Goal: Task Accomplishment & Management: Use online tool/utility

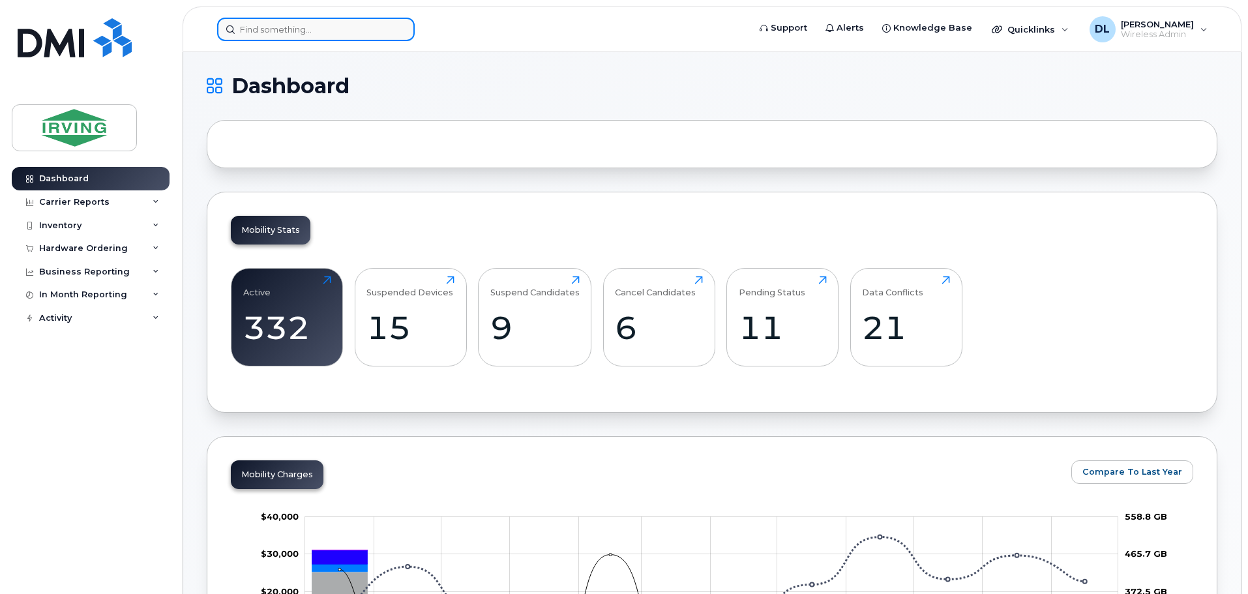
click at [263, 35] on input at bounding box center [316, 29] width 198 height 23
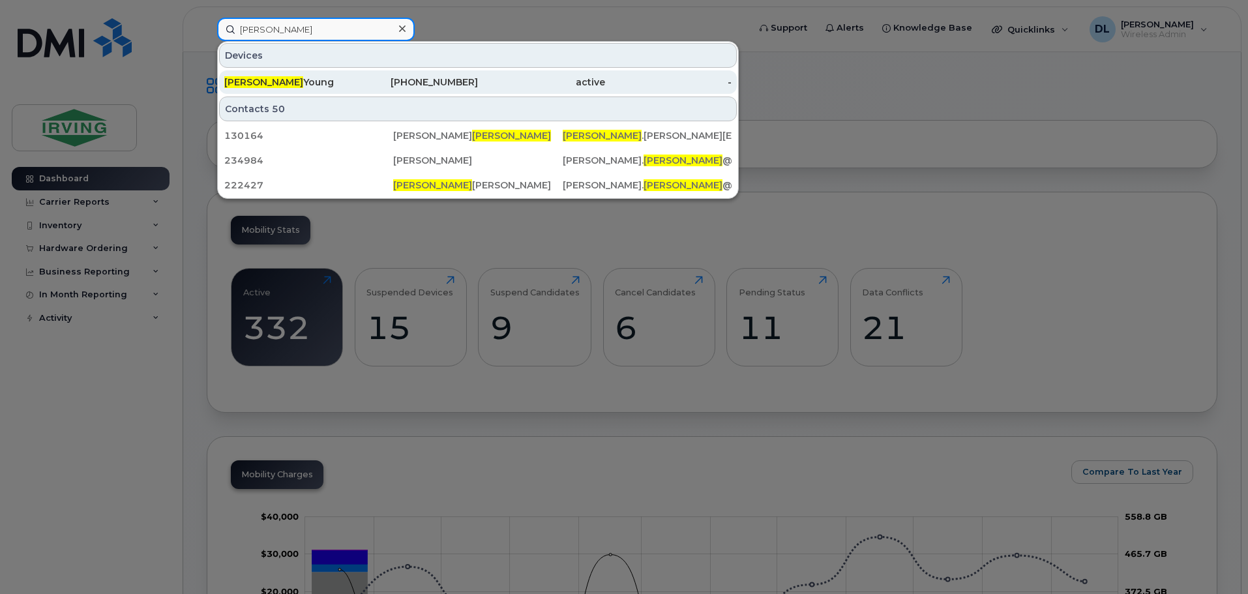
type input "shelley"
click at [263, 70] on link "Shelley Young 506-381-8758 active -" at bounding box center [478, 81] width 518 height 23
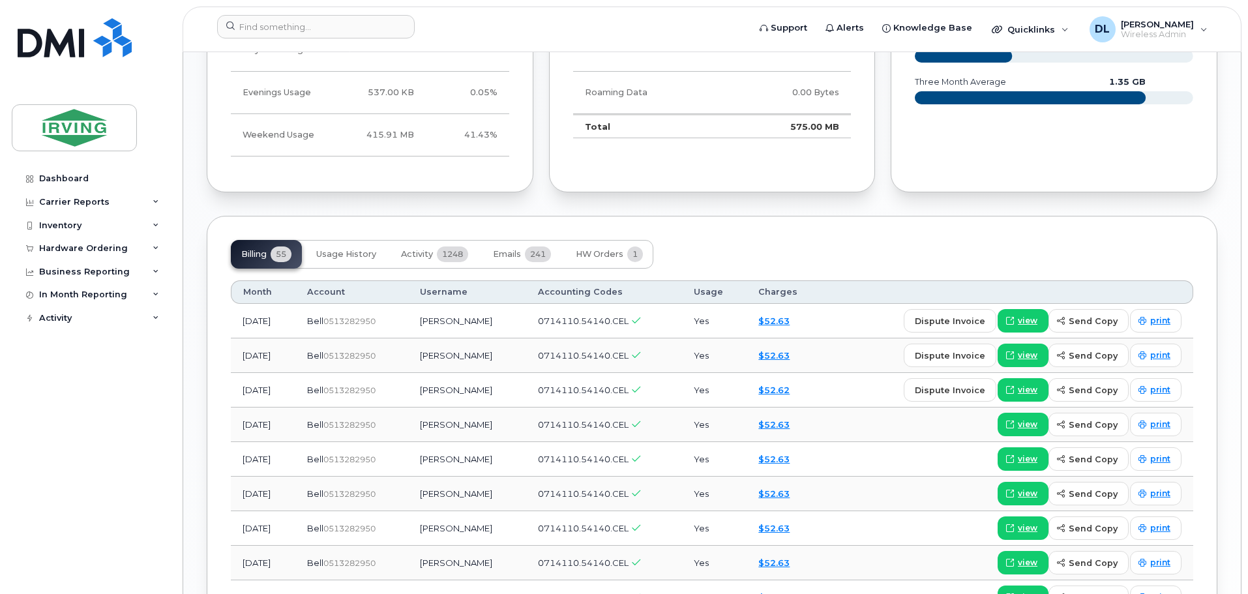
scroll to position [1239, 0]
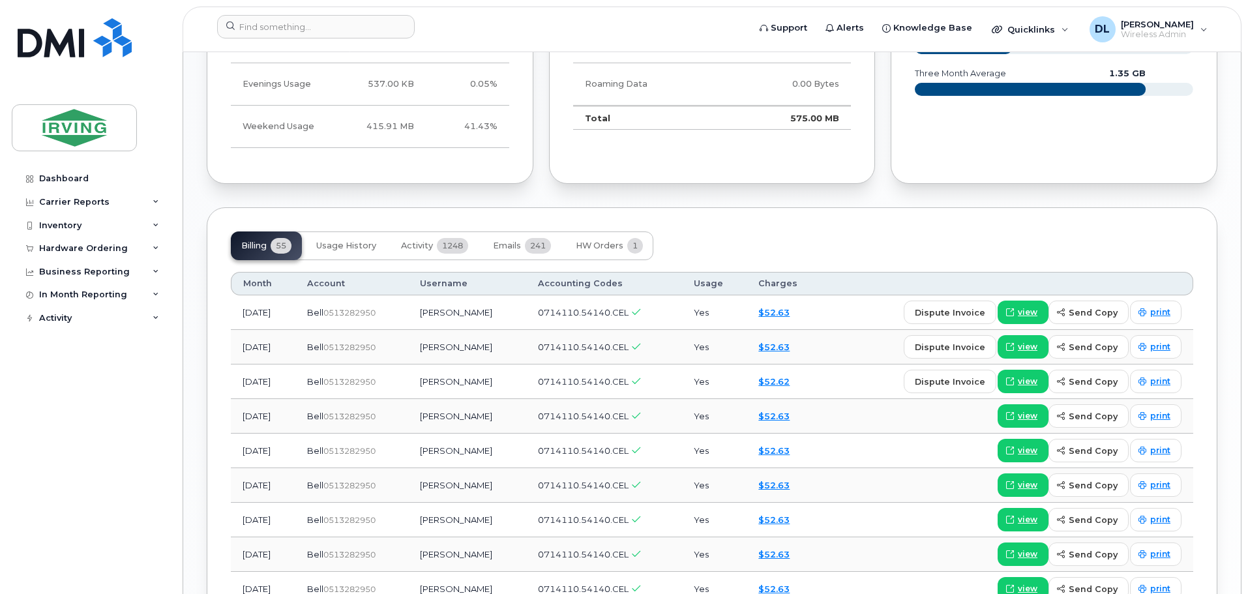
click at [376, 312] on span "0513282950" at bounding box center [349, 313] width 52 height 10
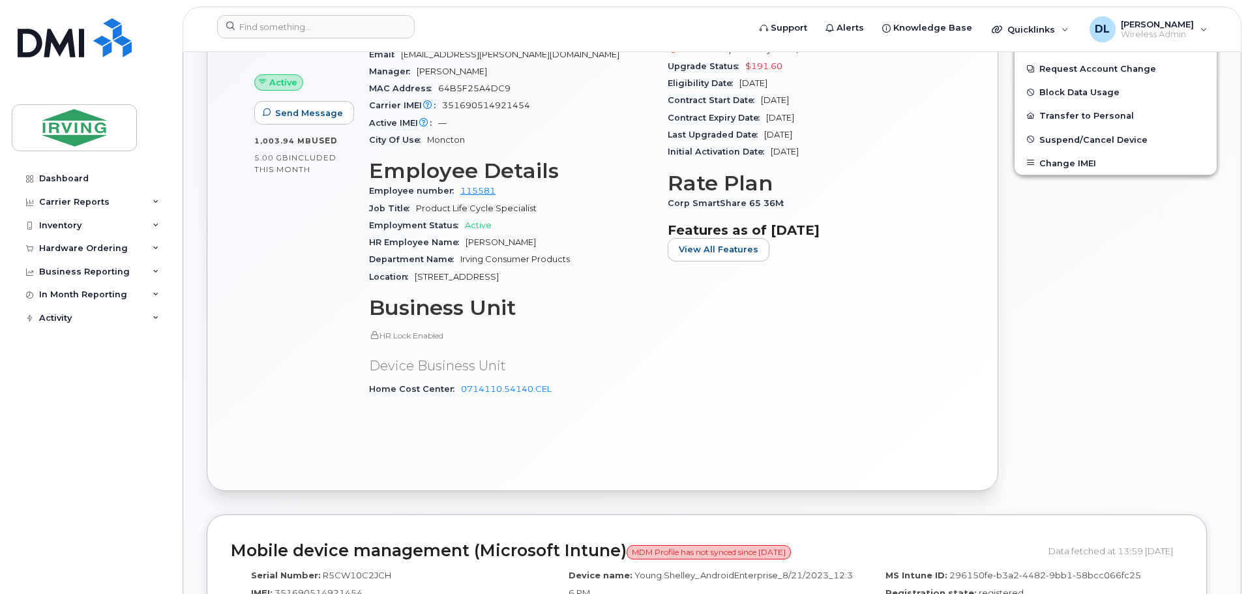
scroll to position [309, 0]
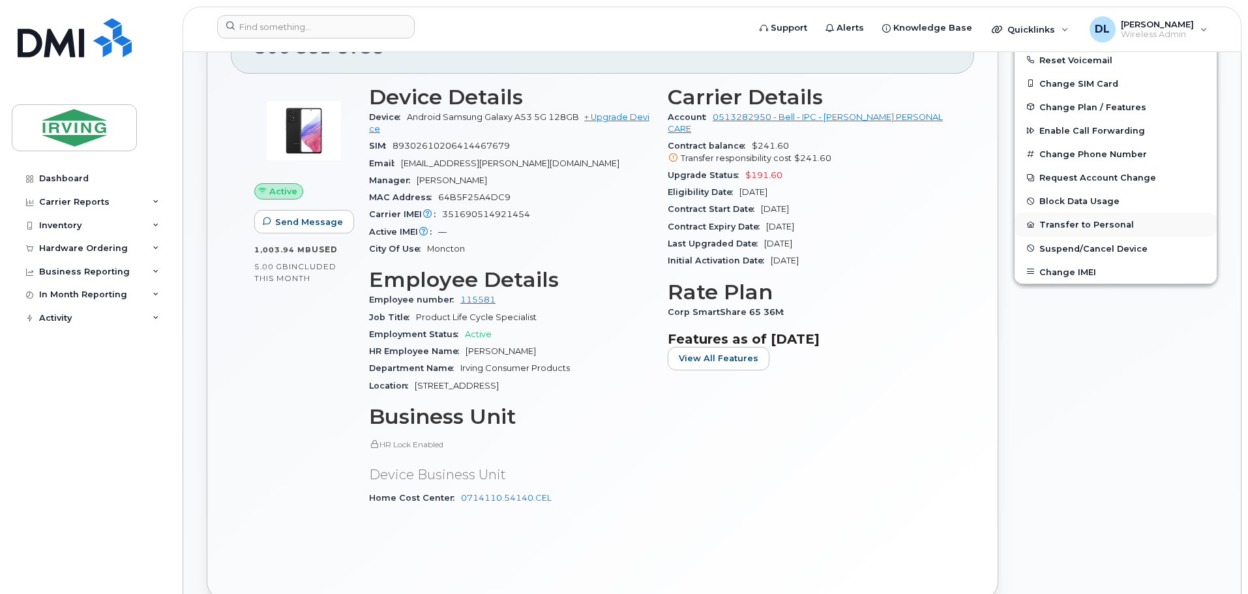
click at [1081, 220] on button "Transfer to Personal" at bounding box center [1116, 224] width 202 height 23
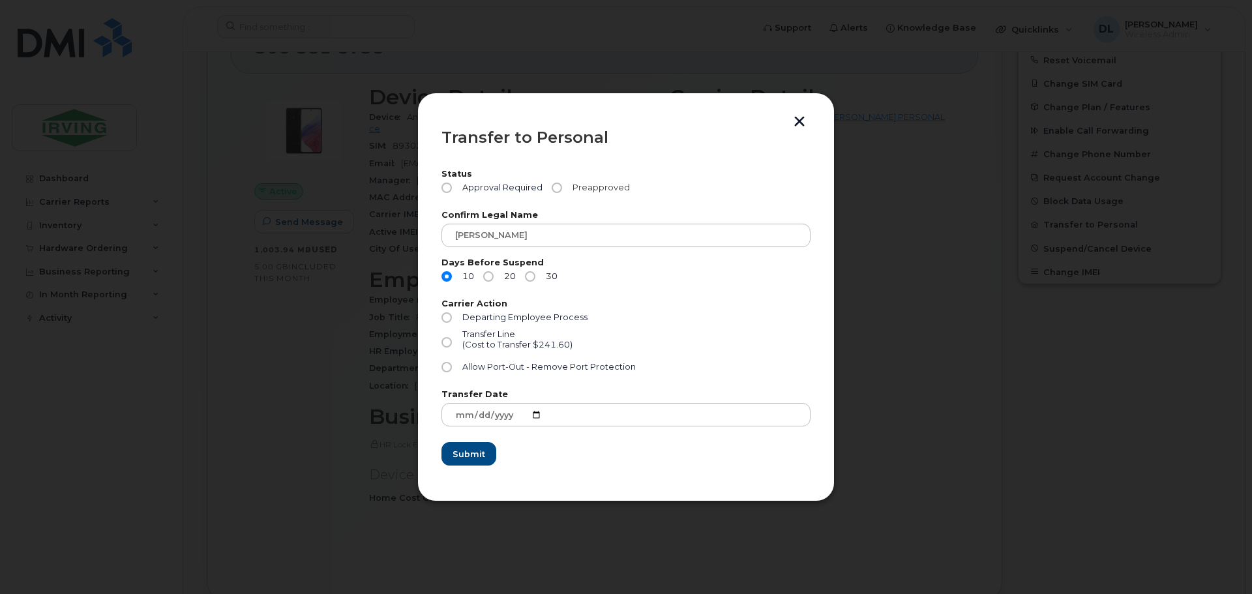
click at [552, 190] on input "Preapproved" at bounding box center [557, 188] width 10 height 10
radio input "true"
click at [444, 346] on input "Transfer Line (Cost to Transfer $241.60)" at bounding box center [446, 342] width 10 height 10
radio input "true"
click at [447, 362] on input "Allow Port-Out - Remove Port Protection" at bounding box center [446, 367] width 10 height 10
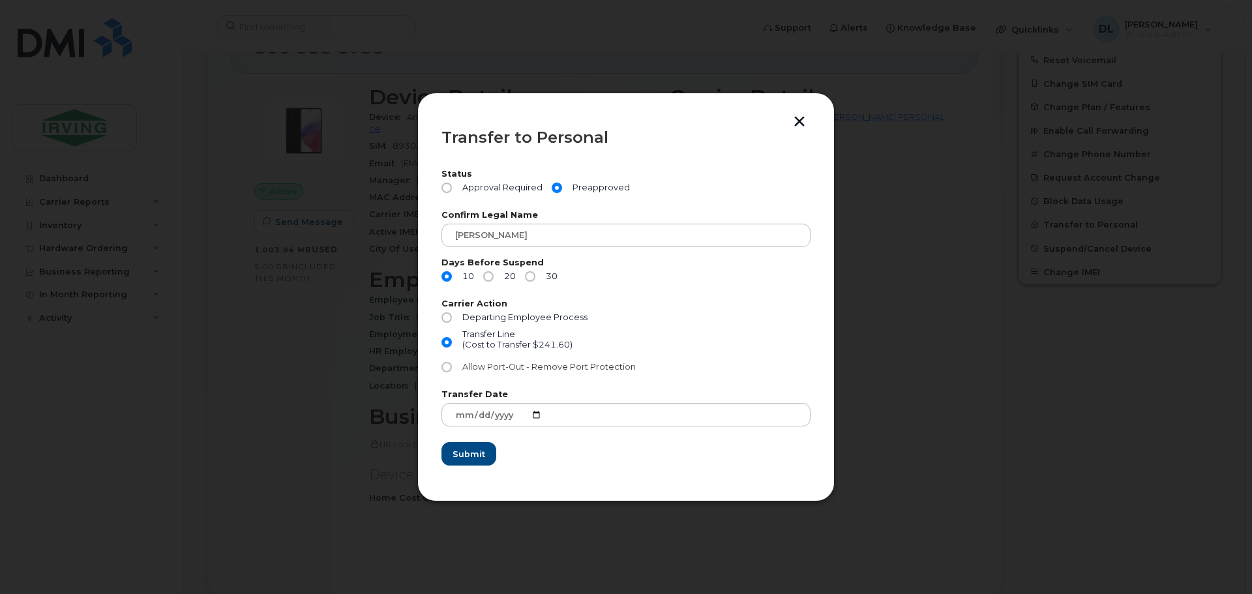
radio input "true"
click at [481, 447] on button "Submit" at bounding box center [467, 453] width 53 height 23
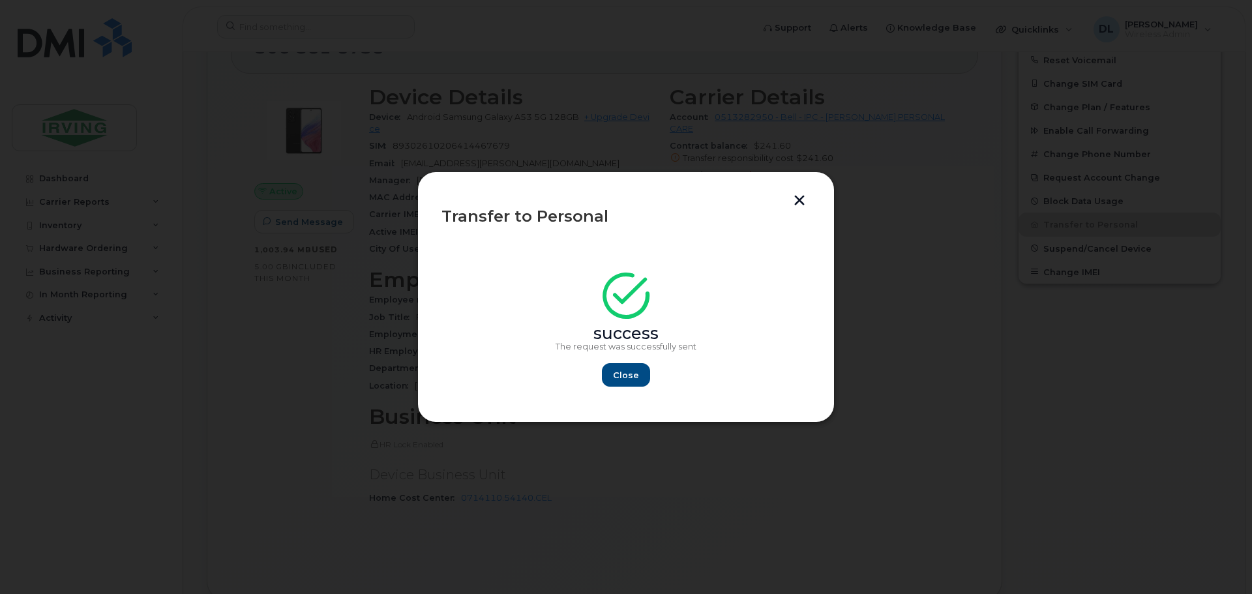
click at [631, 387] on section "success The request was successfully sent Close" at bounding box center [625, 318] width 369 height 162
click at [631, 376] on span "Close" at bounding box center [626, 375] width 26 height 12
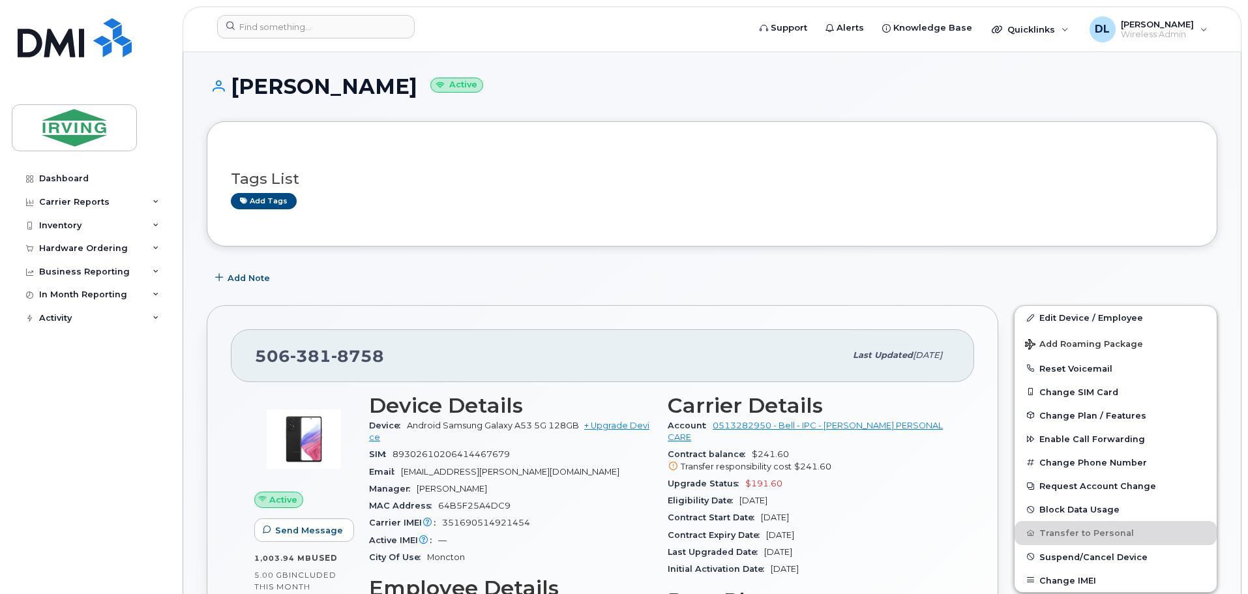
scroll to position [0, 0]
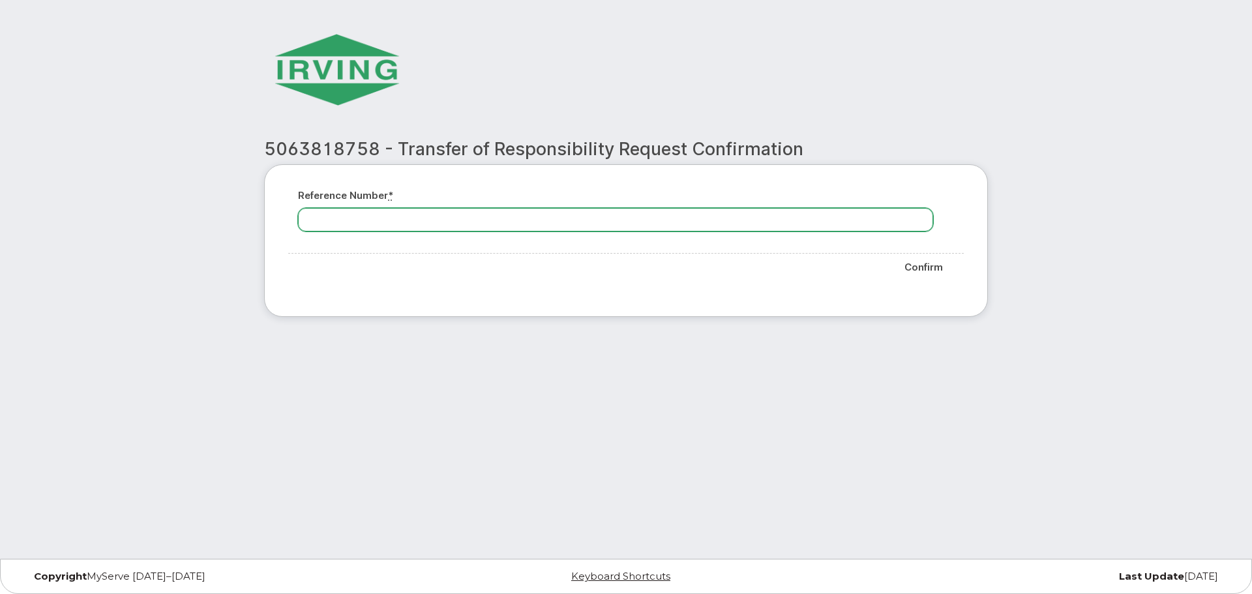
click at [811, 229] on input "Reference number *" at bounding box center [615, 219] width 635 height 23
